Goal: Task Accomplishment & Management: Manage account settings

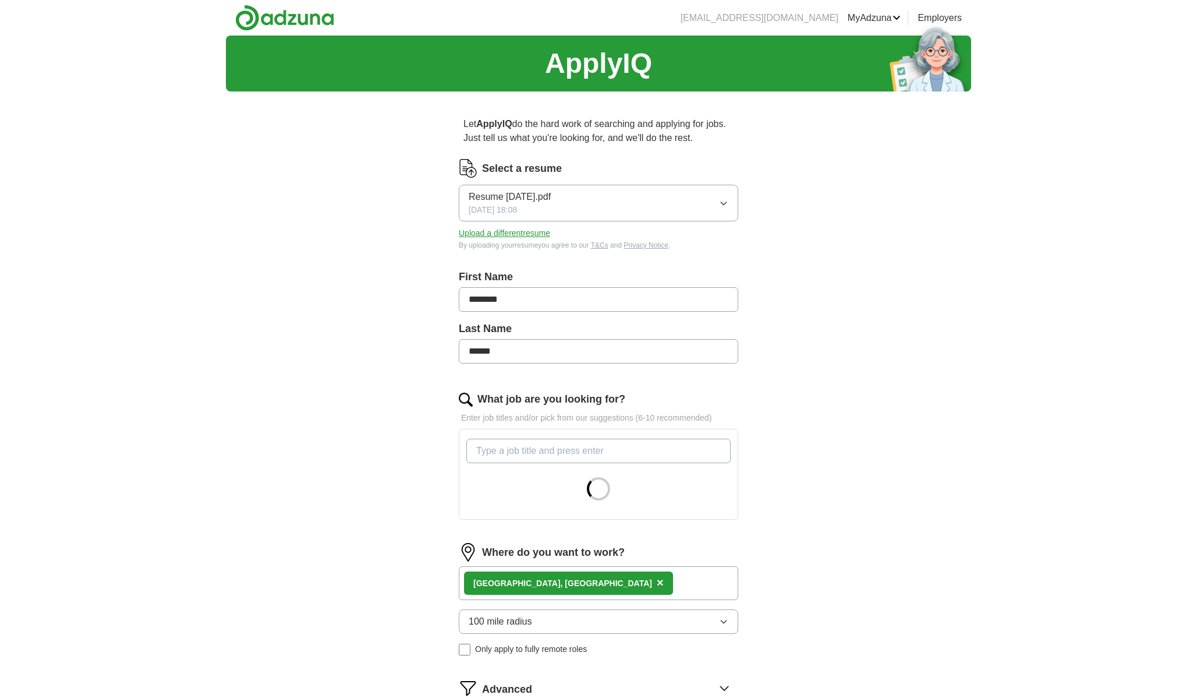
scroll to position [224, 0]
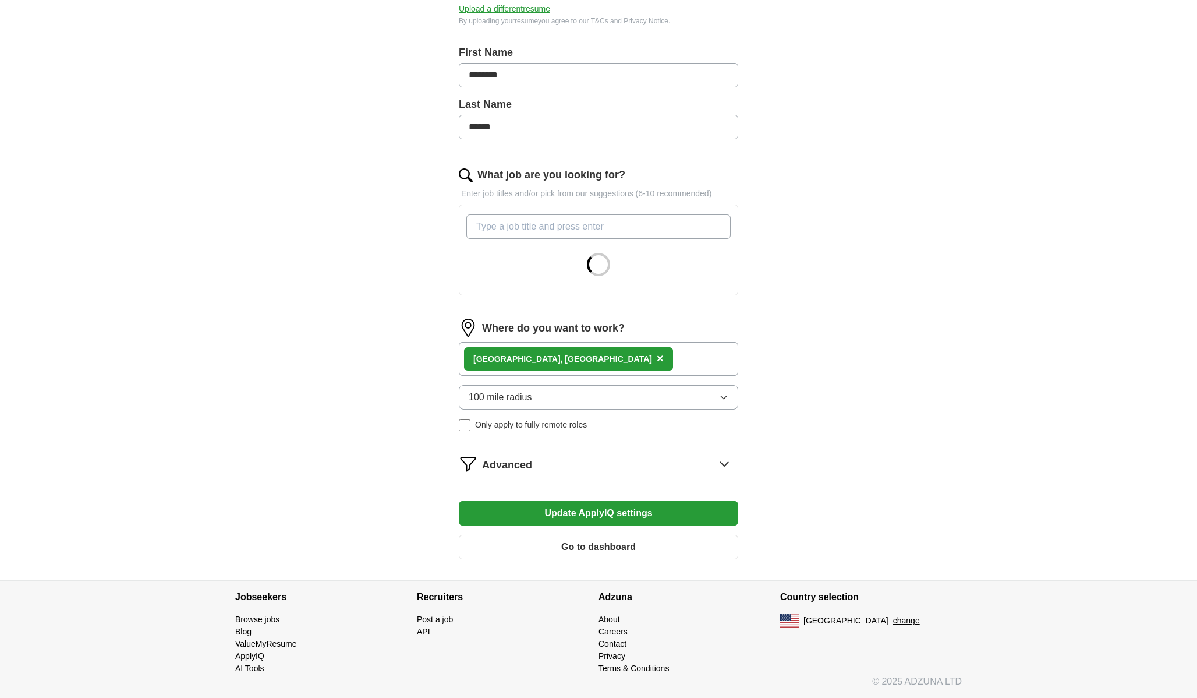
click at [657, 362] on span "×" at bounding box center [660, 358] width 7 height 13
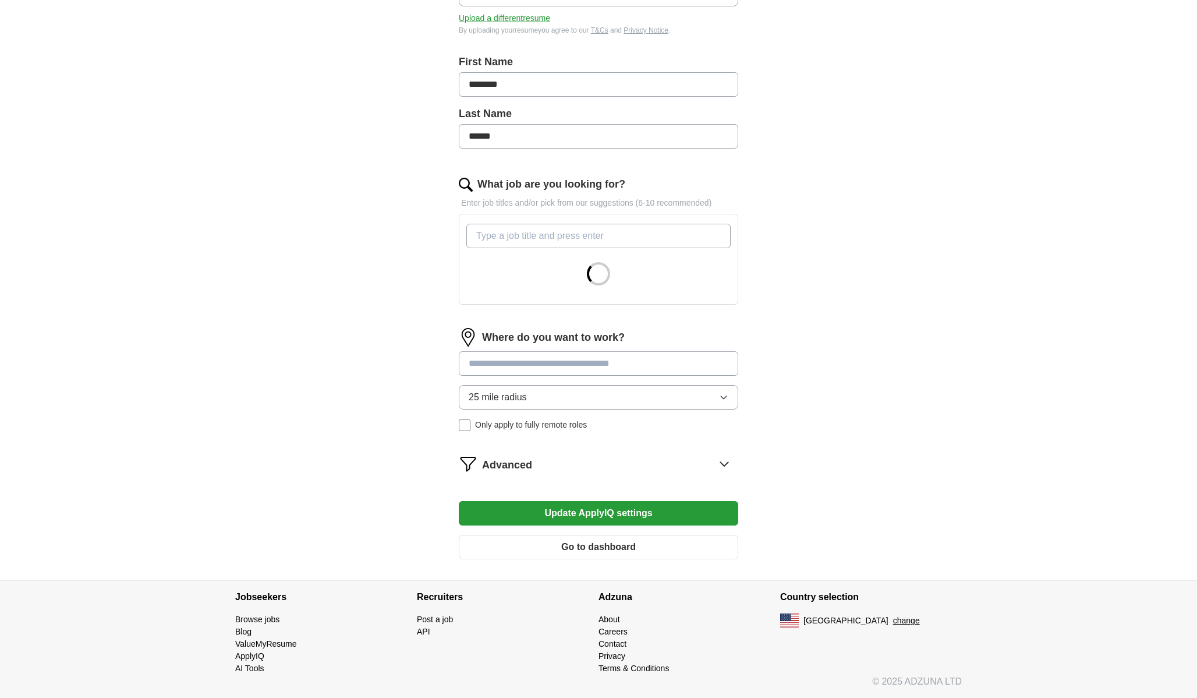
click at [530, 366] on input at bounding box center [599, 363] width 280 height 24
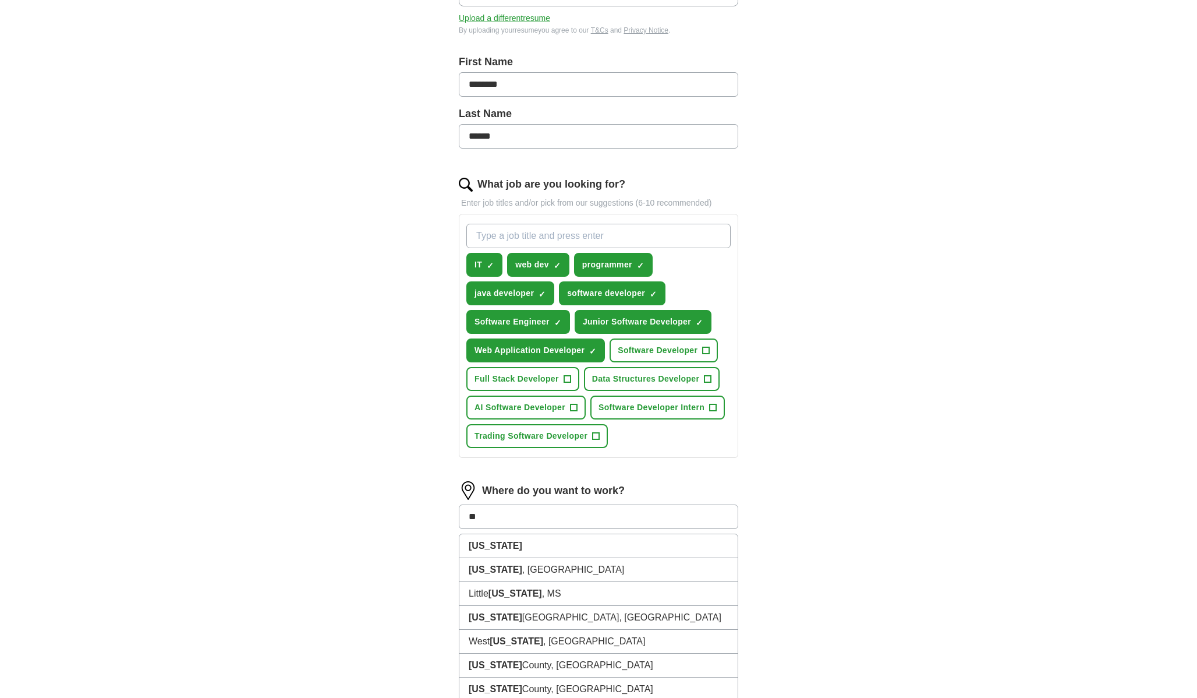
type input "*"
type input "**********"
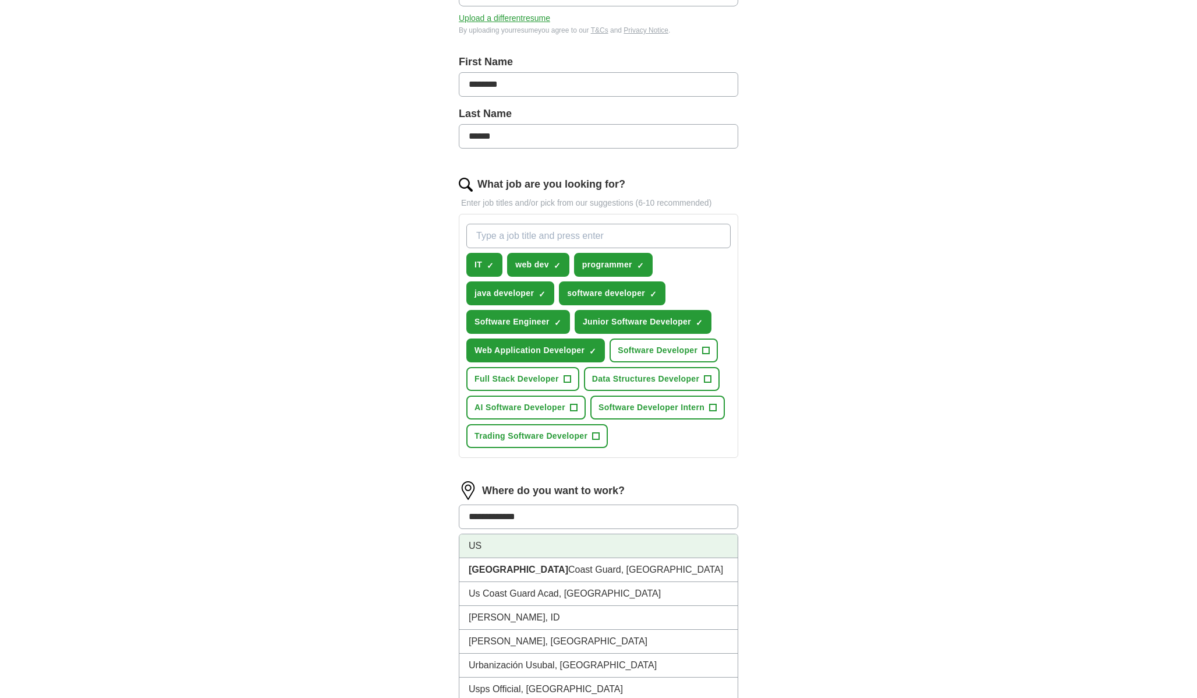
click at [534, 546] on li "US" at bounding box center [599, 546] width 278 height 24
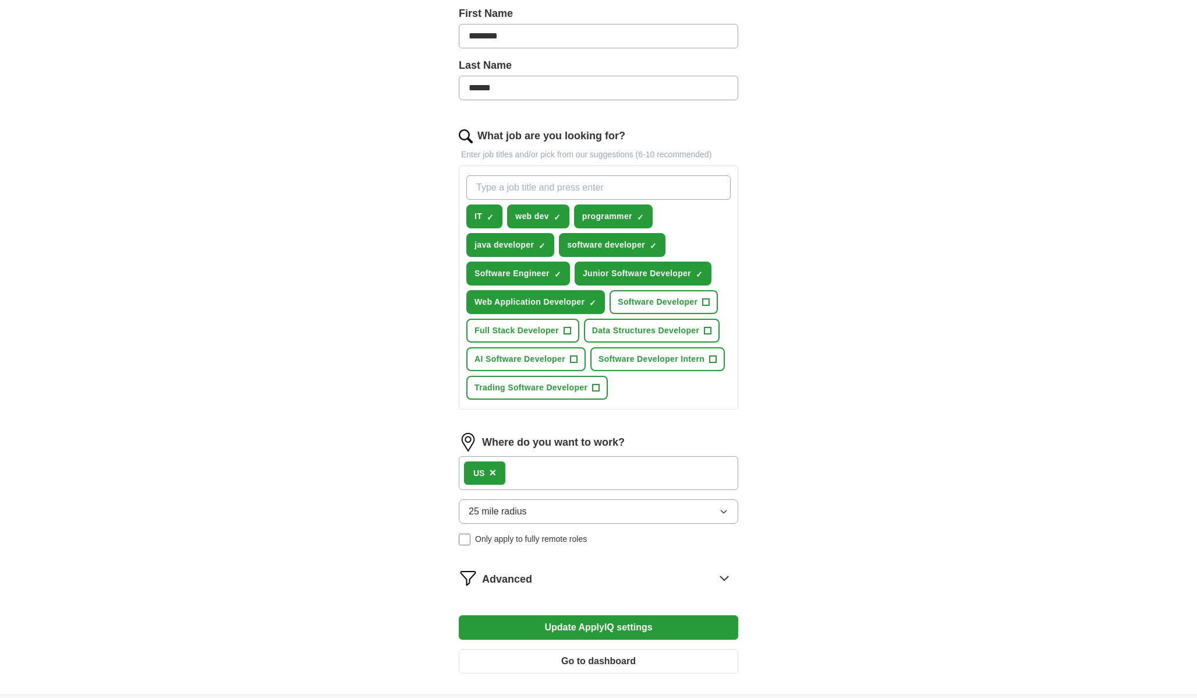
scroll to position [284, 0]
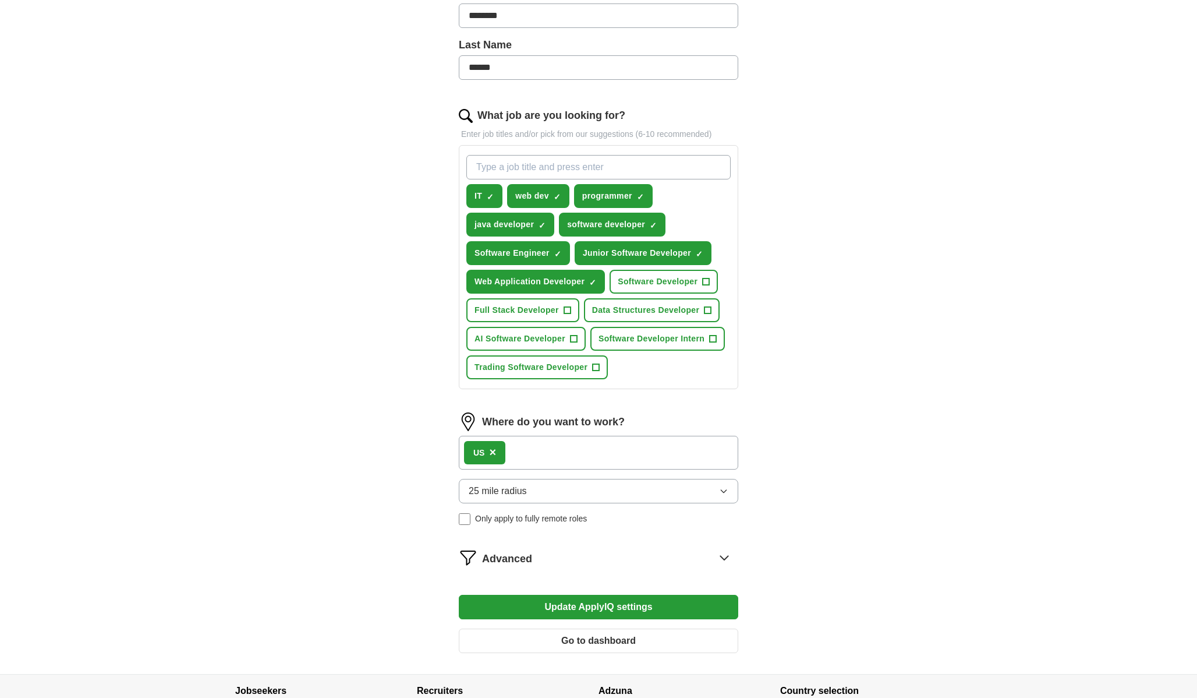
click at [532, 491] on button "25 mile radius" at bounding box center [599, 491] width 280 height 24
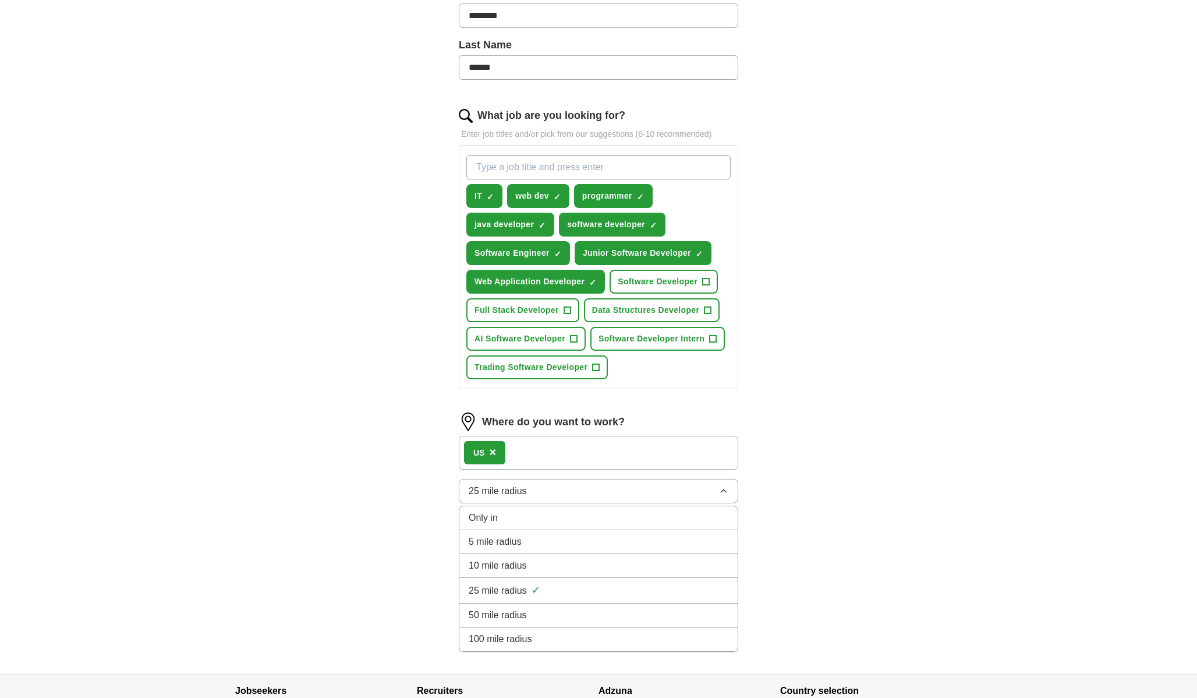
click at [515, 639] on span "100 mile radius" at bounding box center [500, 639] width 63 height 14
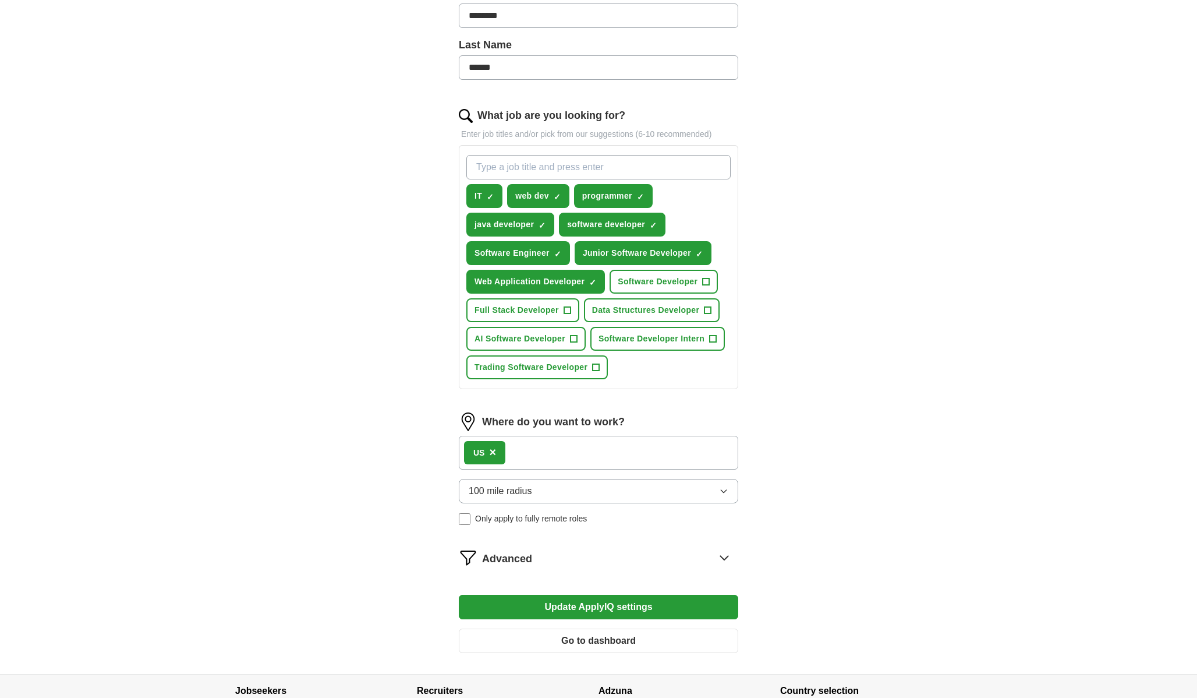
click at [530, 486] on span "100 mile radius" at bounding box center [500, 491] width 63 height 14
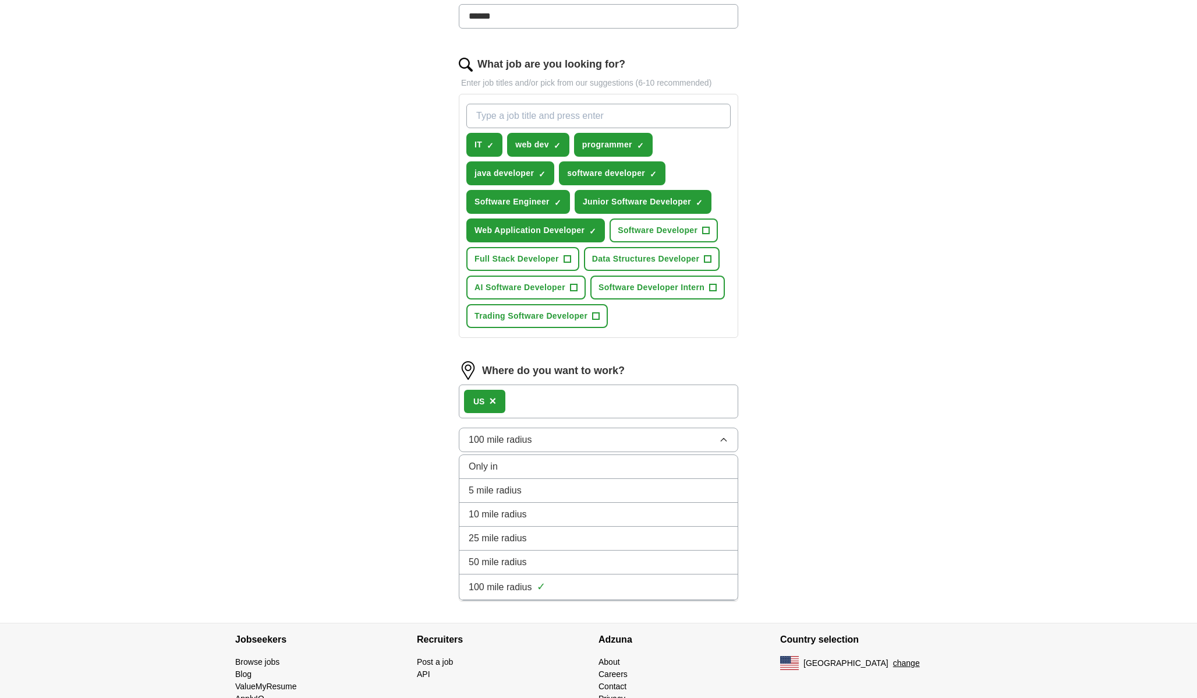
scroll to position [377, 0]
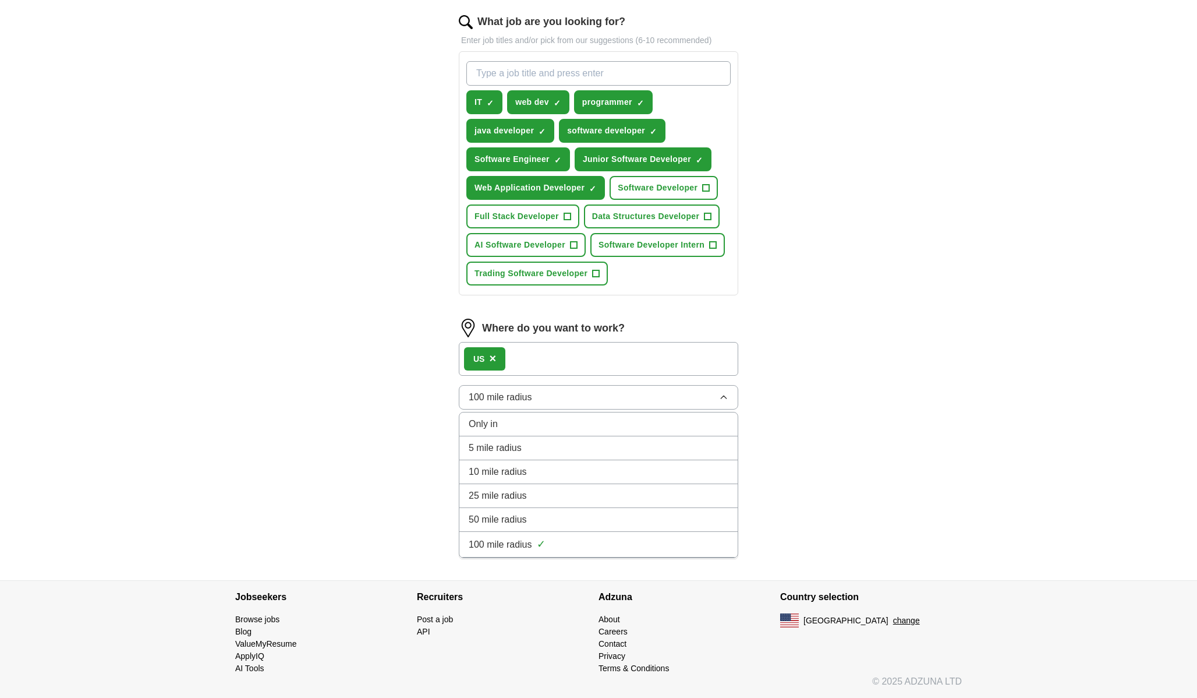
click at [531, 433] on li "Only in" at bounding box center [599, 424] width 278 height 24
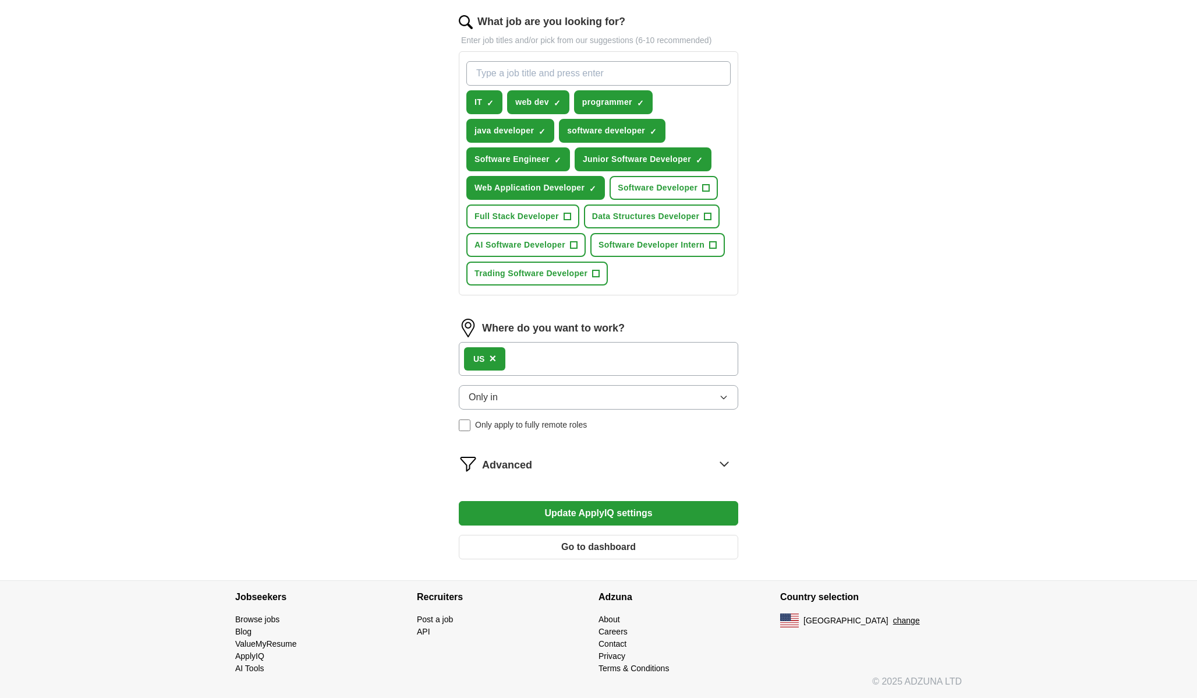
click at [605, 473] on form "Select a resume Resume [DATE].pdf [DATE] 18:08 Upload a different resume By upl…" at bounding box center [599, 175] width 280 height 787
click at [620, 464] on div "Advanced" at bounding box center [610, 463] width 256 height 19
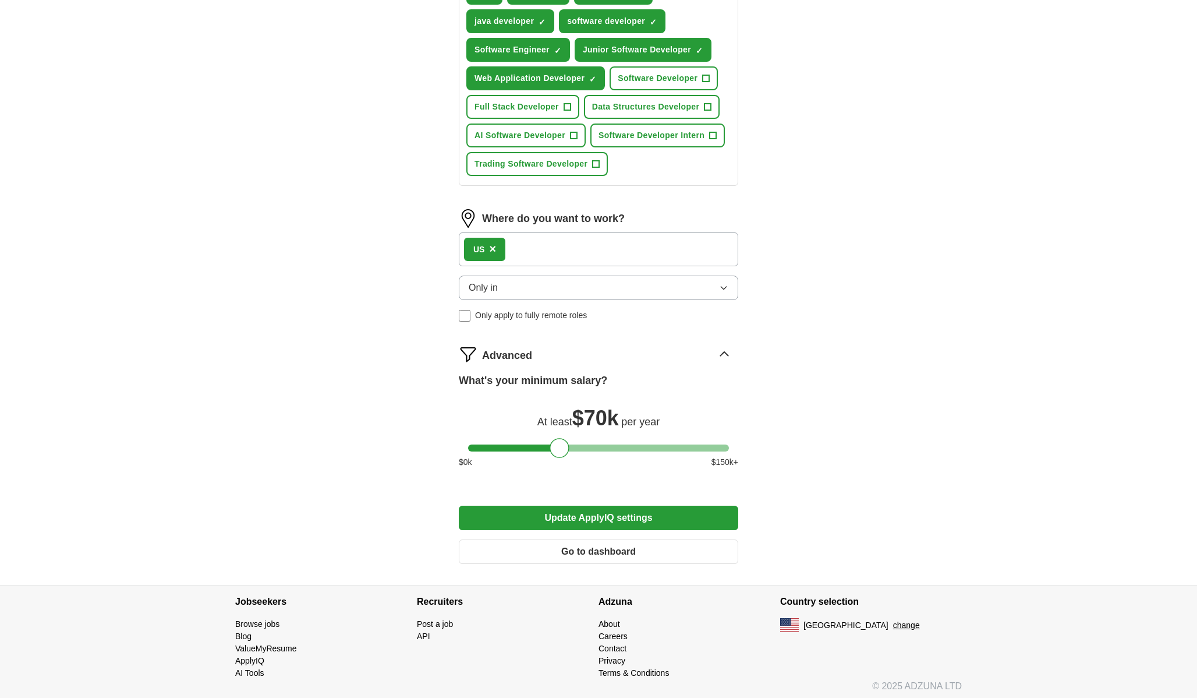
scroll to position [492, 0]
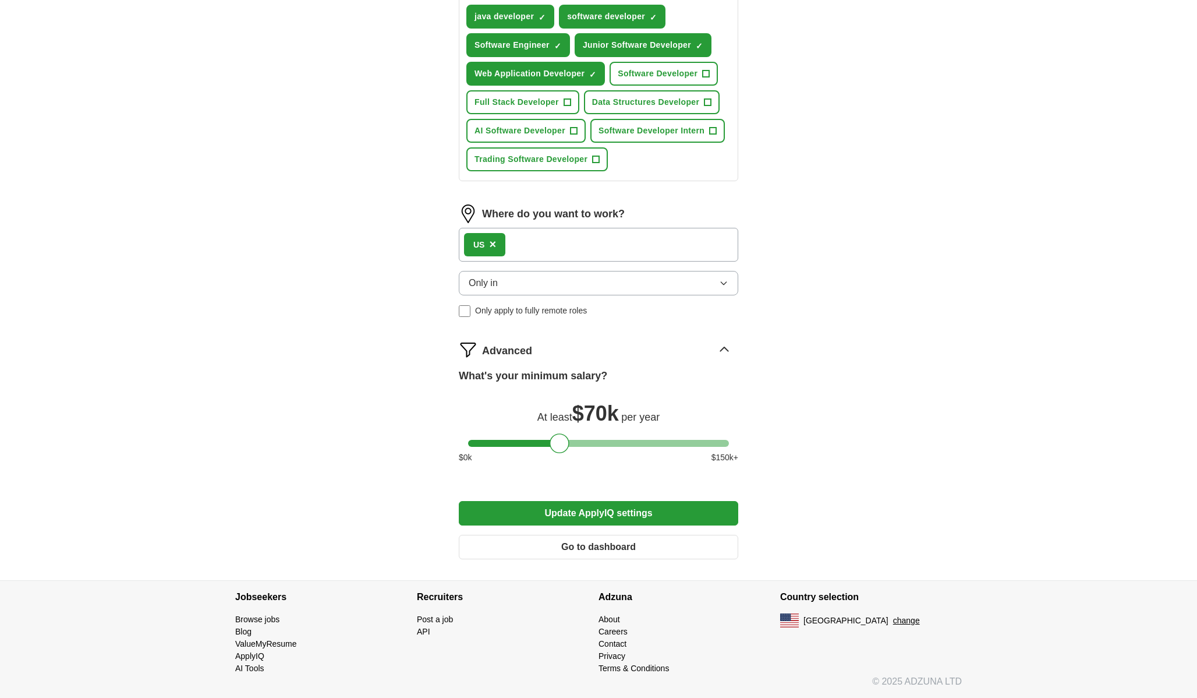
click at [587, 509] on button "Update ApplyIQ settings" at bounding box center [599, 513] width 280 height 24
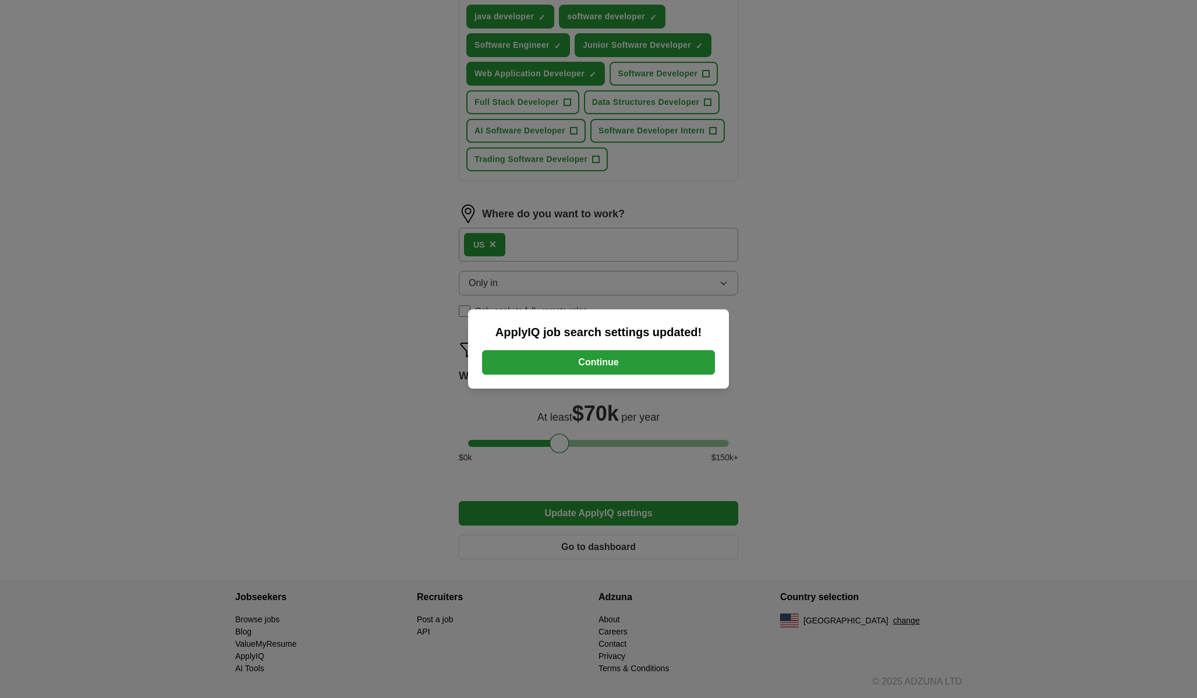
click at [617, 363] on button "Continue" at bounding box center [598, 362] width 233 height 24
